Goal: Task Accomplishment & Management: Manage account settings

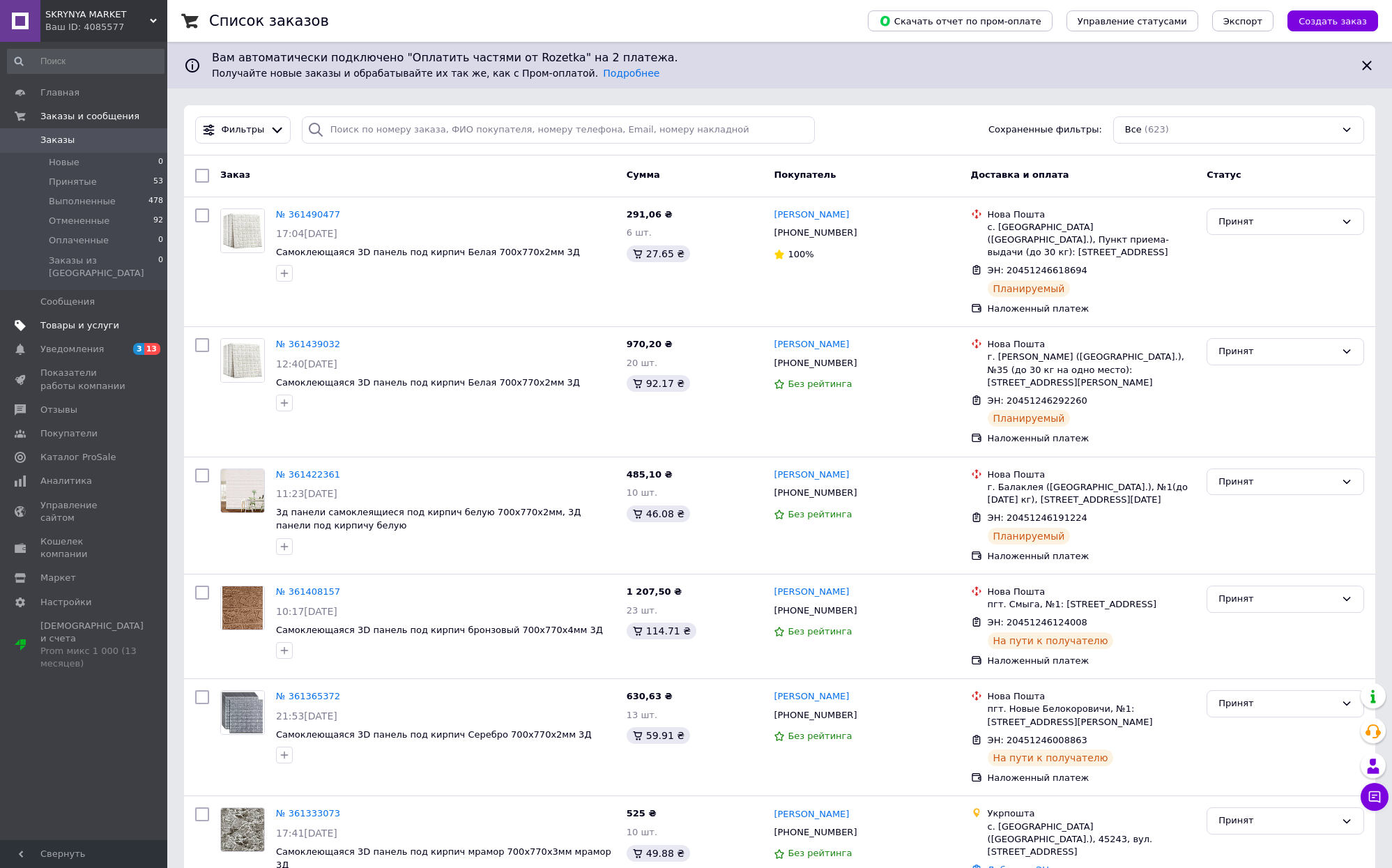
click at [79, 319] on span "Товары и услуги" at bounding box center [79, 325] width 78 height 12
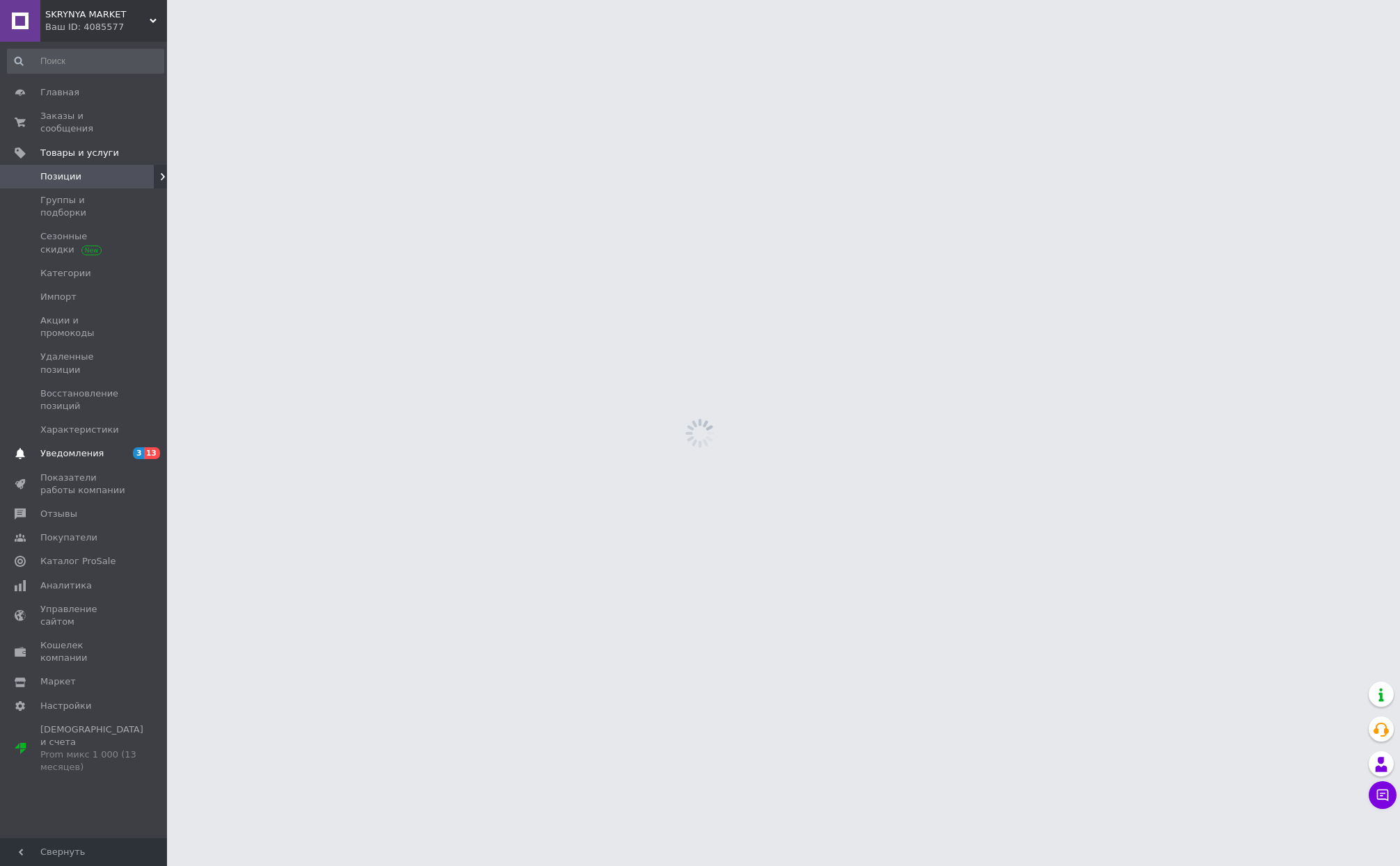
click at [110, 447] on span "Уведомления" at bounding box center [84, 453] width 88 height 12
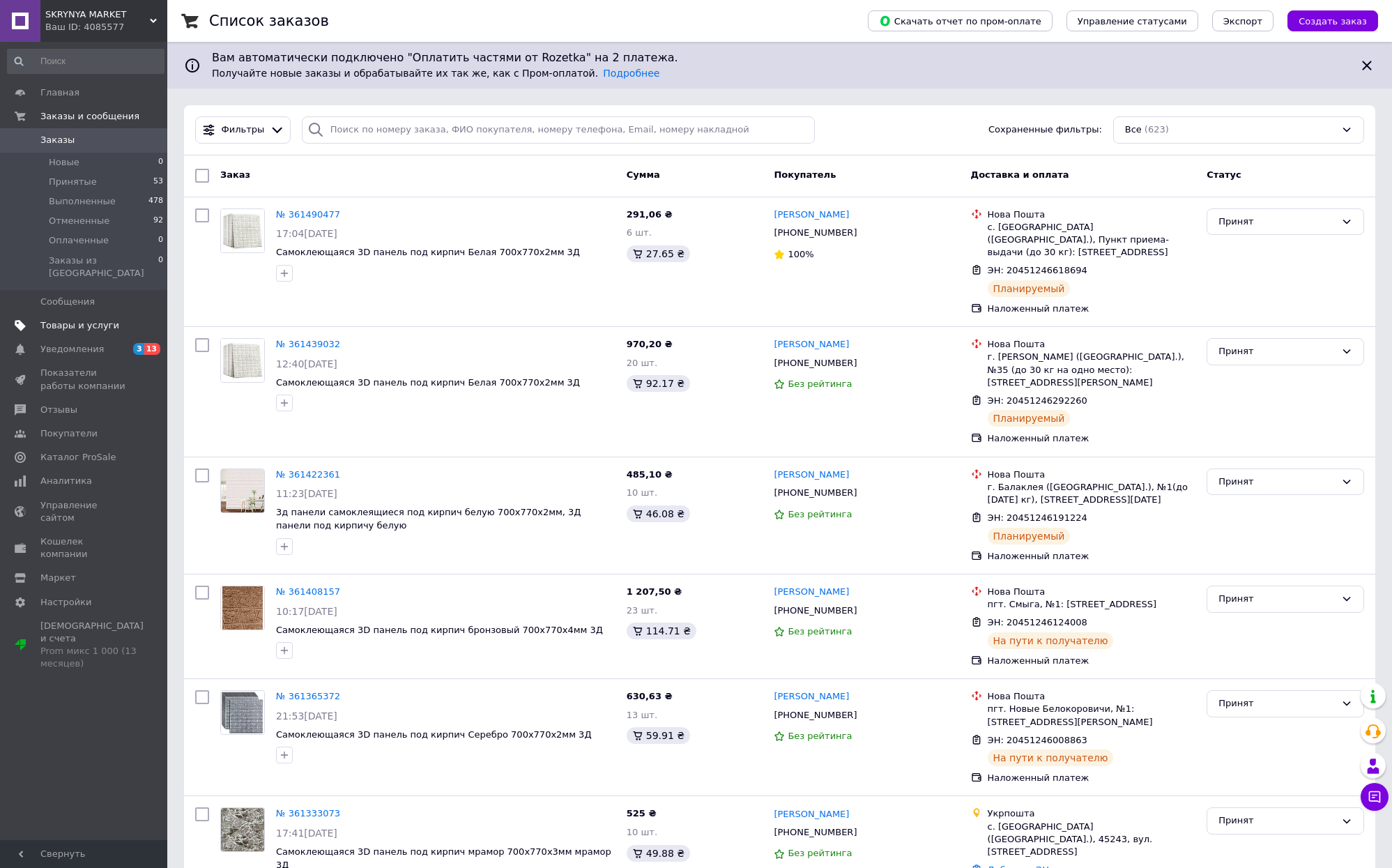
click at [83, 319] on span "Товары и услуги" at bounding box center [79, 325] width 78 height 12
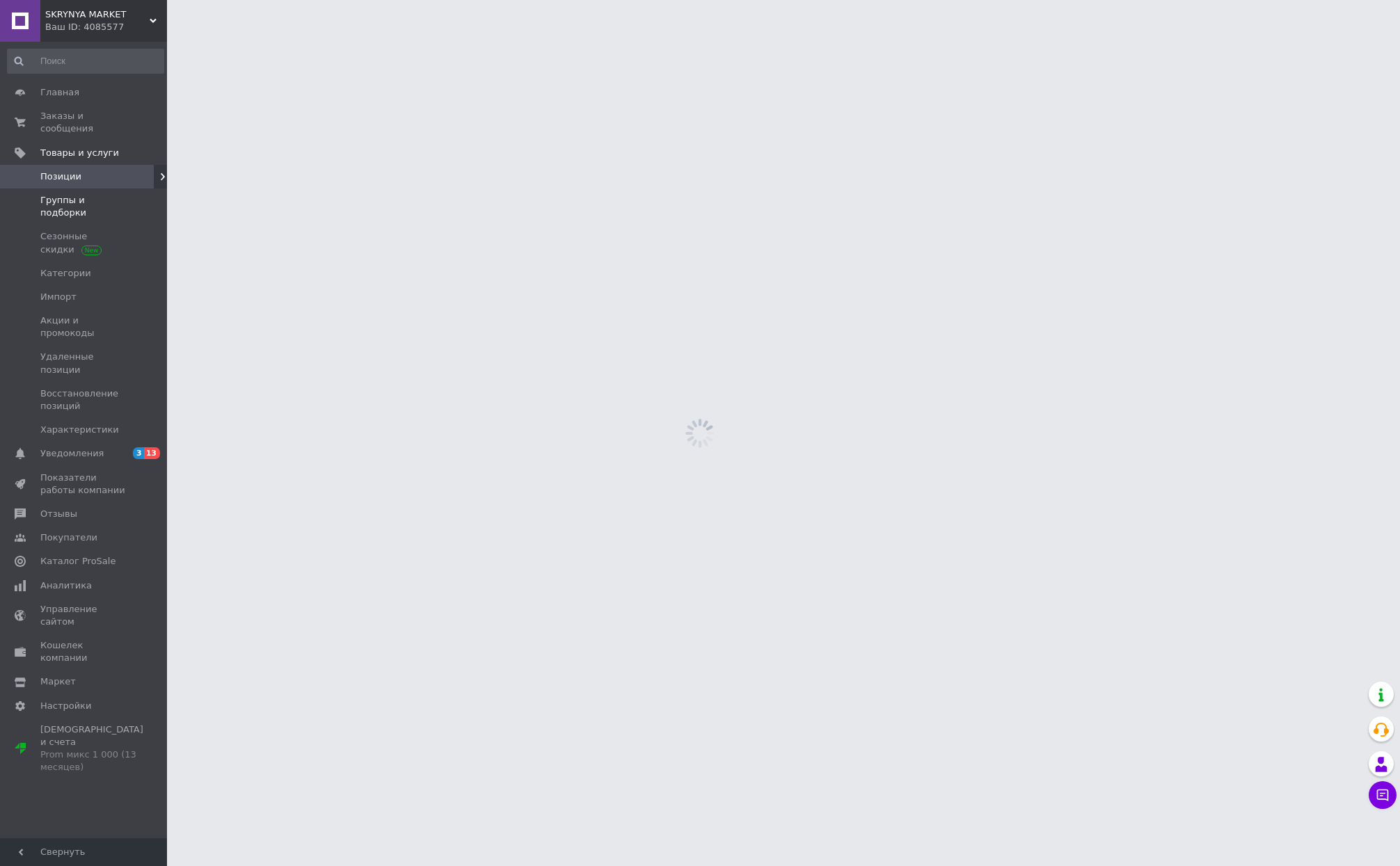
click at [100, 194] on span "Группы и подборки" at bounding box center [84, 207] width 88 height 25
click at [74, 447] on span "Уведомления" at bounding box center [72, 453] width 64 height 12
